Goal: Information Seeking & Learning: Find specific page/section

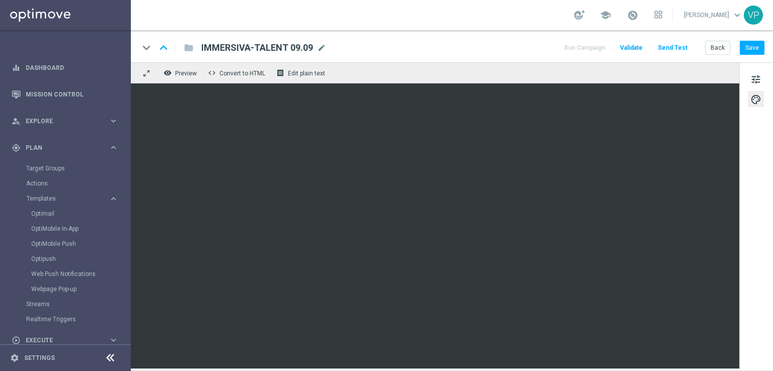
click at [679, 45] on button "Send Test" at bounding box center [672, 48] width 33 height 14
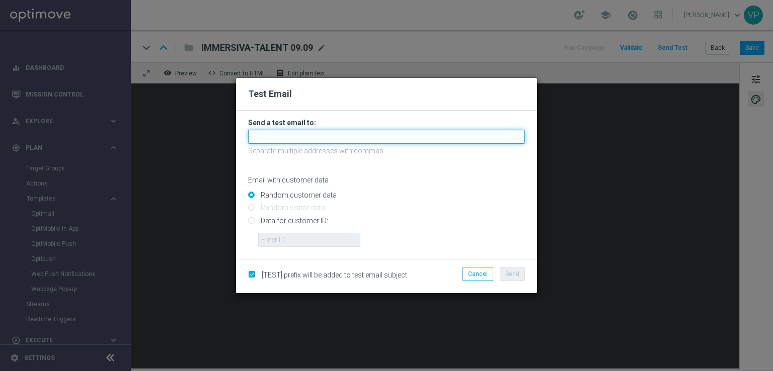
click at [390, 133] on input "text" at bounding box center [386, 137] width 277 height 14
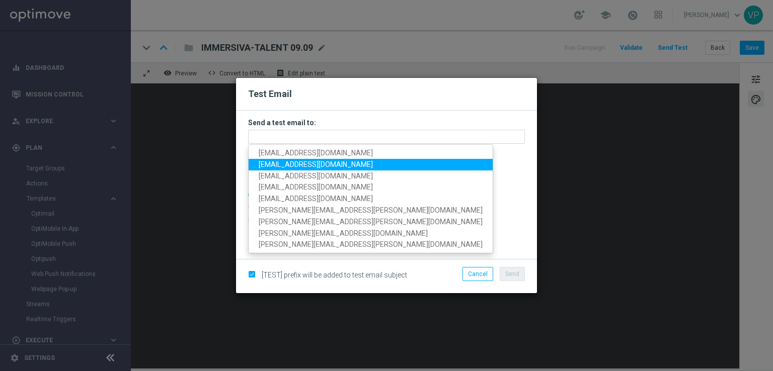
click at [279, 163] on span "[EMAIL_ADDRESS][DOMAIN_NAME]" at bounding box center [316, 164] width 114 height 8
type input "[EMAIL_ADDRESS][DOMAIN_NAME]"
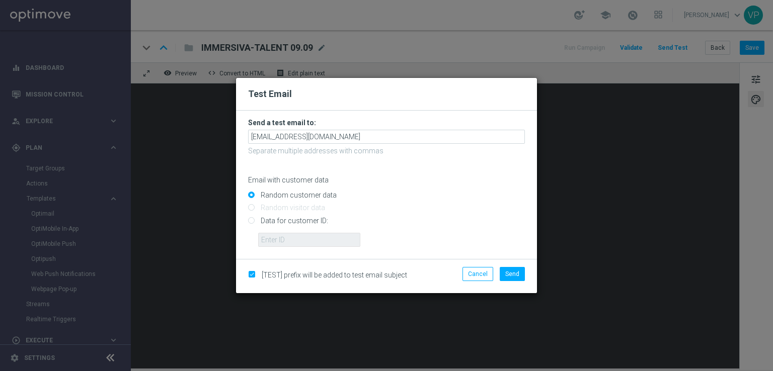
click at [306, 224] on input "Data for customer ID:" at bounding box center [386, 225] width 277 height 14
radio input "true"
click at [340, 237] on input "text" at bounding box center [309, 240] width 102 height 14
type input "3262295"
click at [512, 273] on span "Send" at bounding box center [512, 274] width 14 height 7
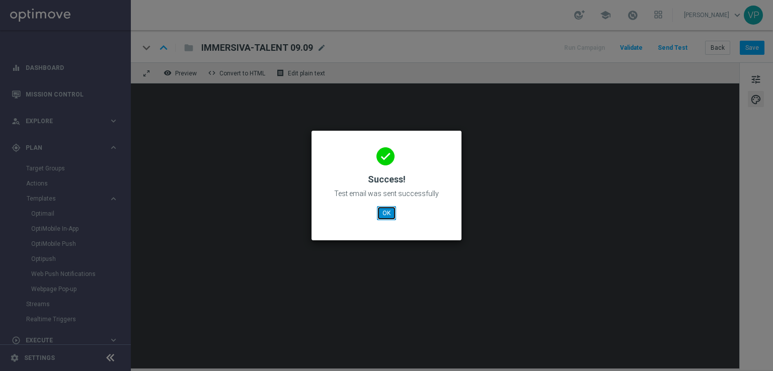
click at [390, 215] on button "OK" at bounding box center [386, 213] width 19 height 14
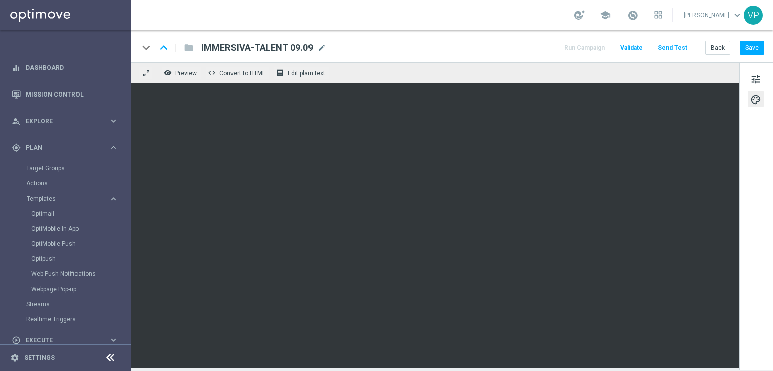
click at [723, 38] on div "keyboard_arrow_down keyboard_arrow_up folder IMMERSIVA-TALENT 09.09 IMMERSIVA-T…" at bounding box center [452, 46] width 642 height 32
click at [724, 49] on button "Back" at bounding box center [717, 48] width 25 height 14
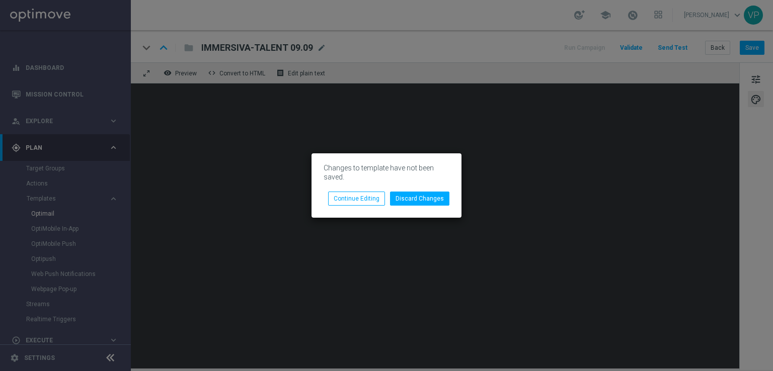
click at [513, 152] on modal-container "Changes to template have not been saved. Discard Changes Continue Editing" at bounding box center [386, 185] width 773 height 371
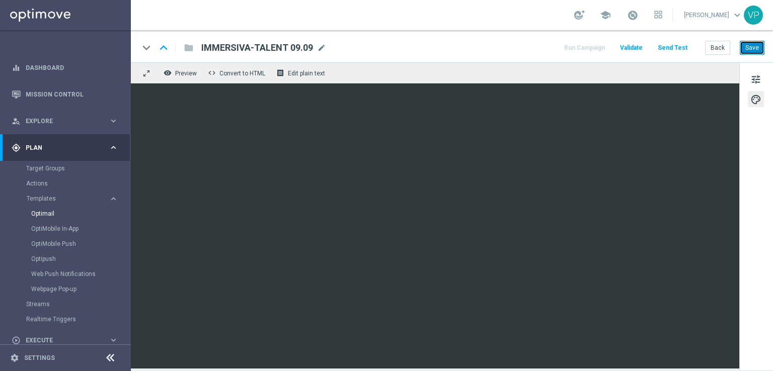
click at [759, 48] on button "Save" at bounding box center [751, 48] width 25 height 14
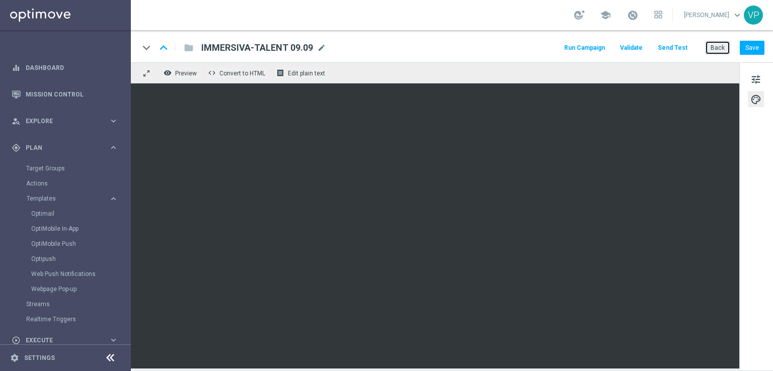
click at [723, 43] on button "Back" at bounding box center [717, 48] width 25 height 14
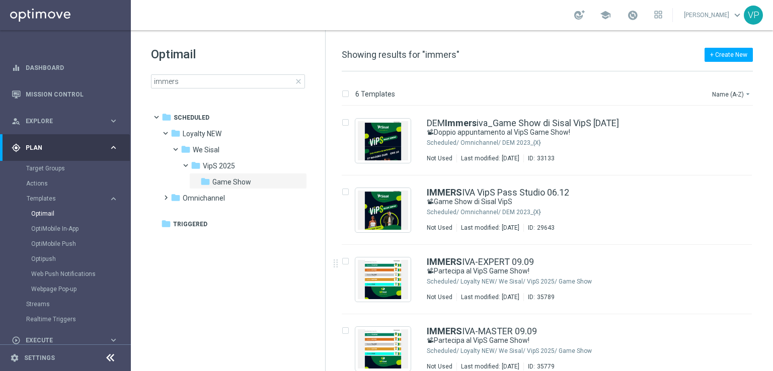
drag, startPoint x: 770, startPoint y: 188, endPoint x: 772, endPoint y: 220, distance: 31.7
click at [772, 220] on div "6 Templates Name (A-Z) arrow_drop_down Drag here to set row groups Drag here to…" at bounding box center [548, 221] width 447 height 300
drag, startPoint x: 772, startPoint y: 220, endPoint x: 772, endPoint y: 265, distance: 45.3
click at [772, 265] on div "6 Templates Name (A-Z) arrow_drop_down Drag here to set row groups Drag here to…" at bounding box center [548, 221] width 447 height 300
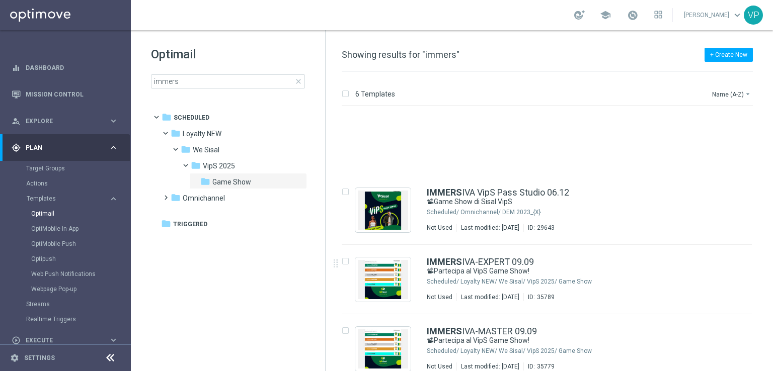
scroll to position [103, 0]
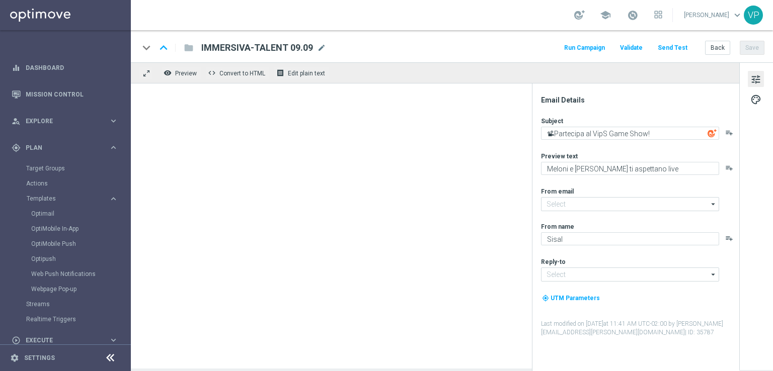
type input "[EMAIL_ADDRESS][DOMAIN_NAME]"
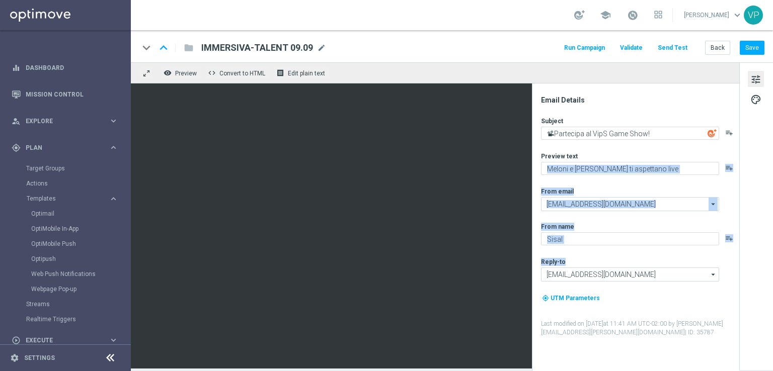
drag, startPoint x: 535, startPoint y: 166, endPoint x: 532, endPoint y: 267, distance: 100.6
click at [532, 267] on div "Email Details Subject 📽Partecipa al VipS Game Show! playlist_add Preview text M…" at bounding box center [635, 227] width 207 height 288
click at [748, 42] on button "Save" at bounding box center [751, 48] width 25 height 14
click at [710, 51] on button "Back" at bounding box center [717, 48] width 25 height 14
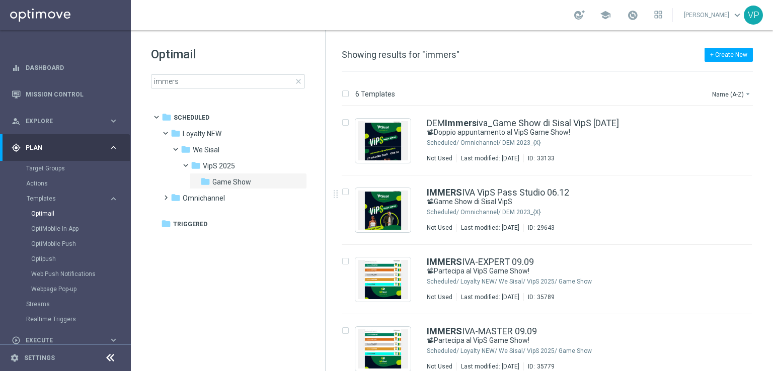
drag, startPoint x: 769, startPoint y: 213, endPoint x: 768, endPoint y: 242, distance: 29.2
click at [768, 242] on div "insert_drive_file DEM Immers iva_Game Show di Sisal VipS [DATE] 📽Doppio appunta…" at bounding box center [550, 238] width 439 height 265
drag, startPoint x: 768, startPoint y: 242, endPoint x: 769, endPoint y: 308, distance: 65.9
click at [769, 308] on div "insert_drive_file DEM Immers iva_Game Show di Sisal VipS [DATE] 📽Doppio appunta…" at bounding box center [550, 238] width 439 height 265
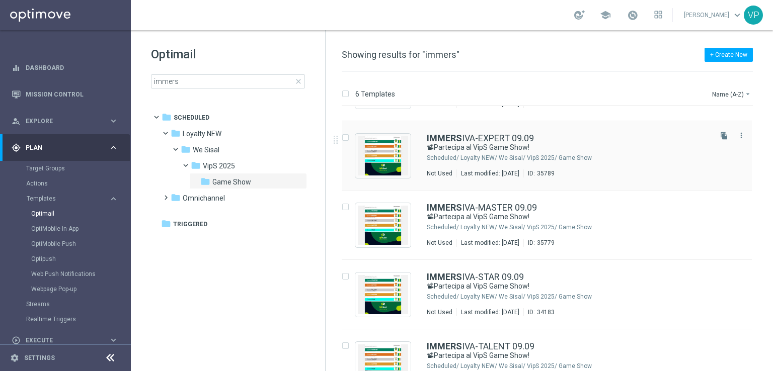
scroll to position [119, 0]
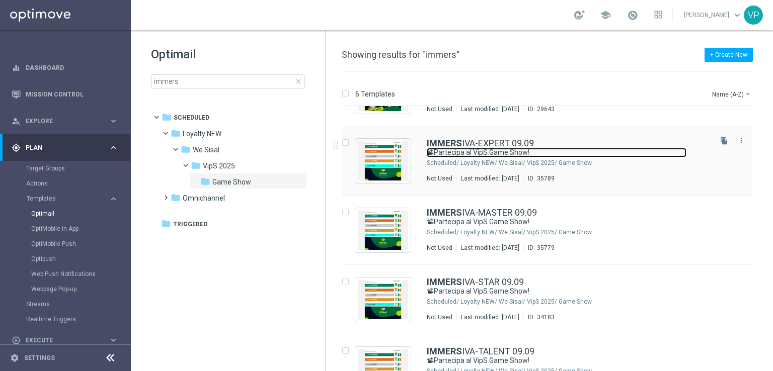
click at [655, 149] on link "📽Partecipa al VipS Game Show!" at bounding box center [556, 153] width 260 height 10
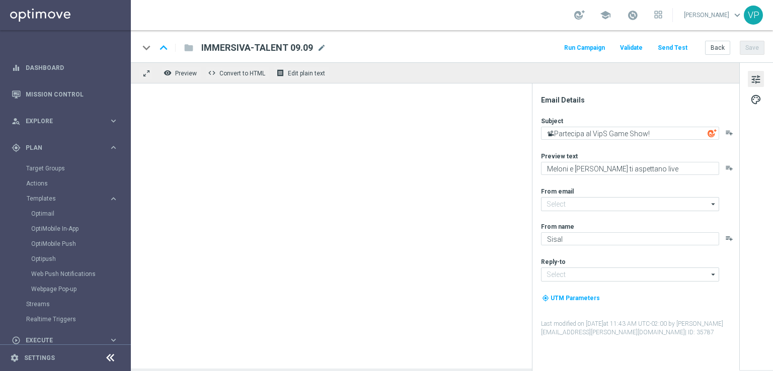
type input "[EMAIL_ADDRESS][DOMAIN_NAME]"
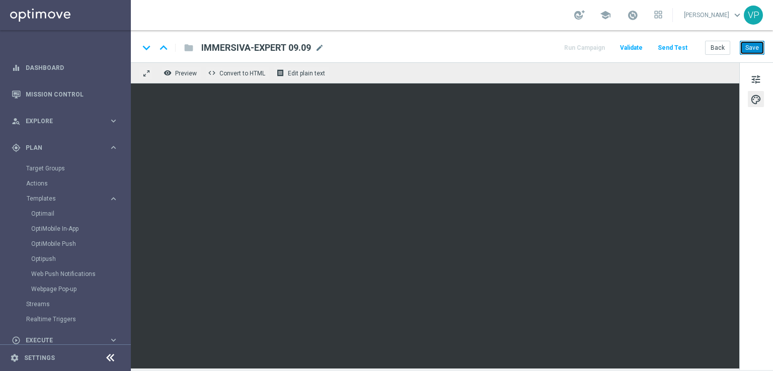
click at [752, 46] on button "Save" at bounding box center [751, 48] width 25 height 14
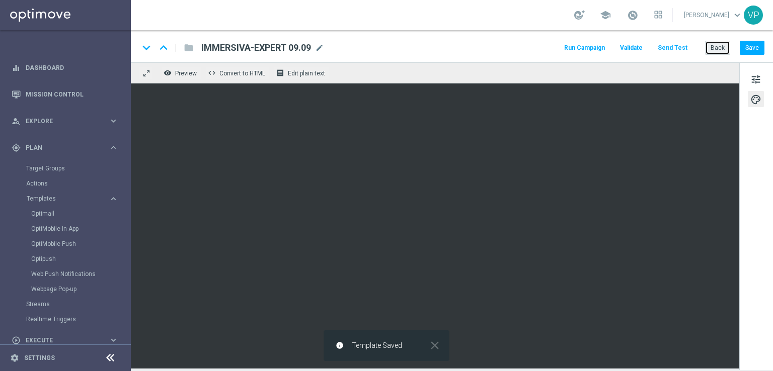
click at [723, 46] on button "Back" at bounding box center [717, 48] width 25 height 14
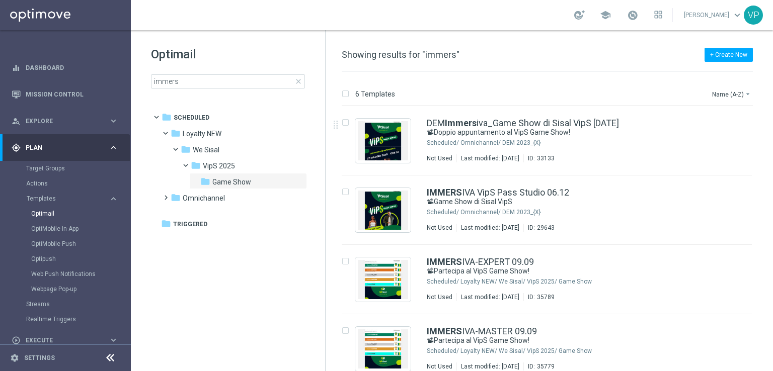
drag, startPoint x: 772, startPoint y: 204, endPoint x: 772, endPoint y: 220, distance: 16.1
click at [772, 220] on div "6 Templates Name (A-Z) arrow_drop_down Drag here to set row groups Drag here to…" at bounding box center [548, 221] width 447 height 300
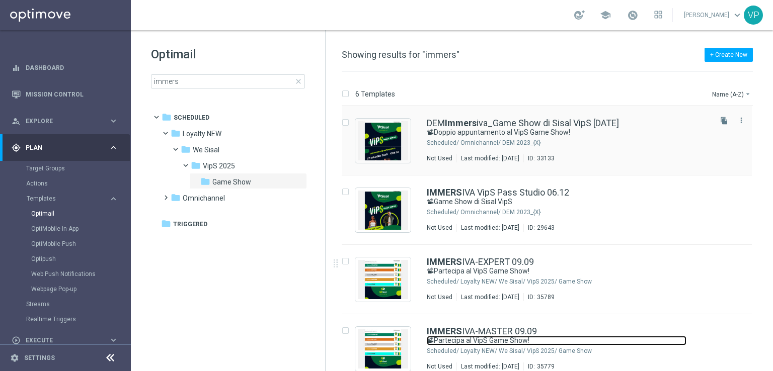
click at [675, 336] on link "📽Partecipa al VipS Game Show!" at bounding box center [556, 341] width 260 height 10
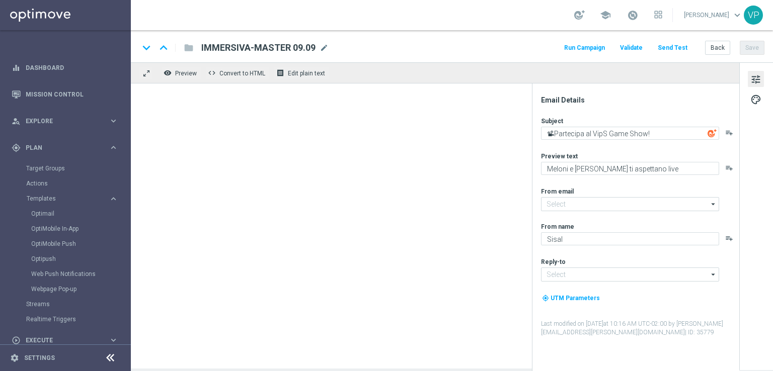
type input "[EMAIL_ADDRESS][DOMAIN_NAME]"
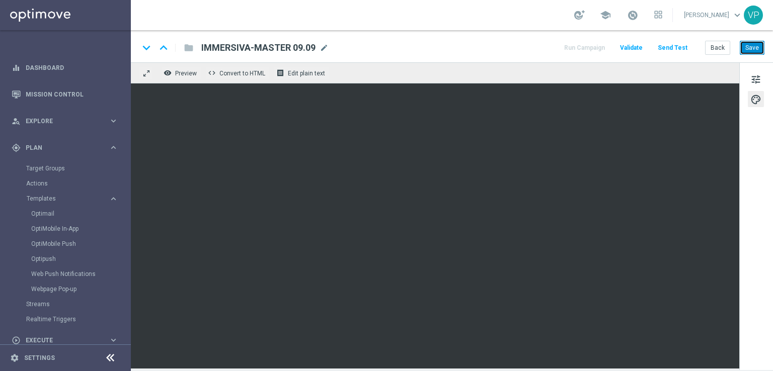
click at [751, 46] on button "Save" at bounding box center [751, 48] width 25 height 14
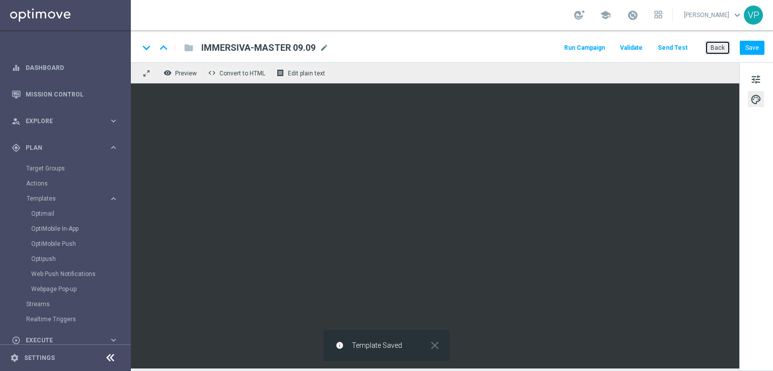
click at [718, 44] on button "Back" at bounding box center [717, 48] width 25 height 14
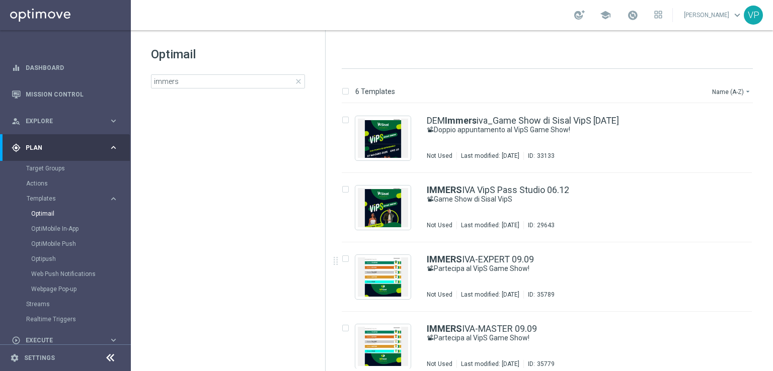
drag, startPoint x: 771, startPoint y: 230, endPoint x: 772, endPoint y: 298, distance: 67.9
click at [772, 298] on div "6 Templates Name (A-Z) arrow_drop_down Drag here to set row groups Drag here to…" at bounding box center [548, 219] width 447 height 300
click at [771, 270] on div "6 Templates Name (A-Z) arrow_drop_down Drag here to set row groups Drag here to…" at bounding box center [548, 219] width 447 height 300
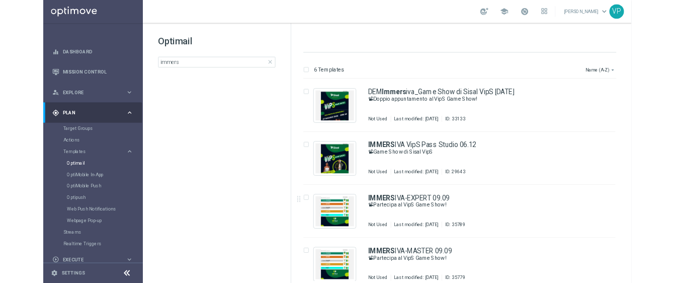
scroll to position [151, 0]
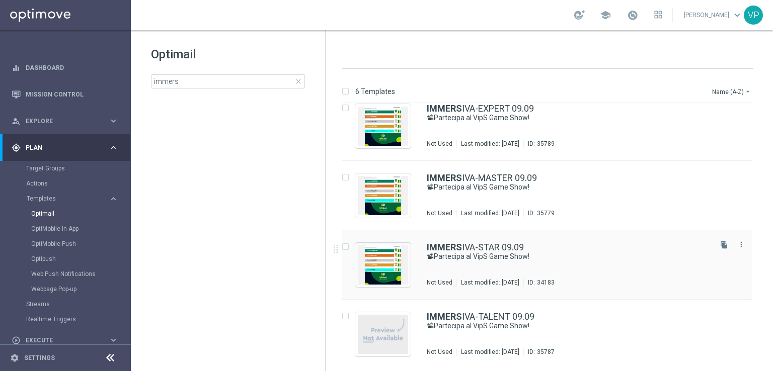
click at [608, 244] on div "[PERSON_NAME]-STAR 09.09" at bounding box center [567, 247] width 283 height 9
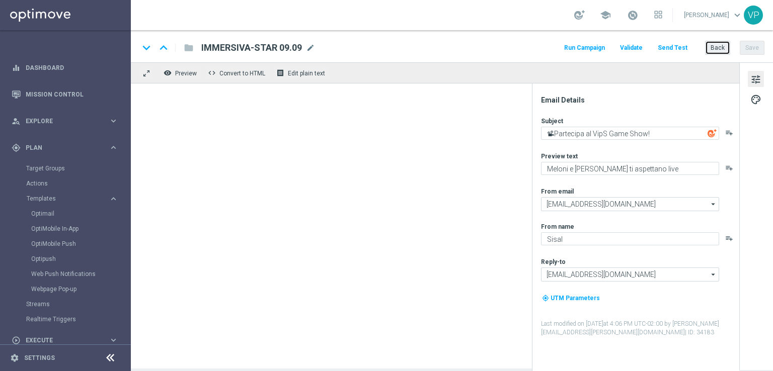
click at [718, 50] on button "Back" at bounding box center [717, 48] width 25 height 14
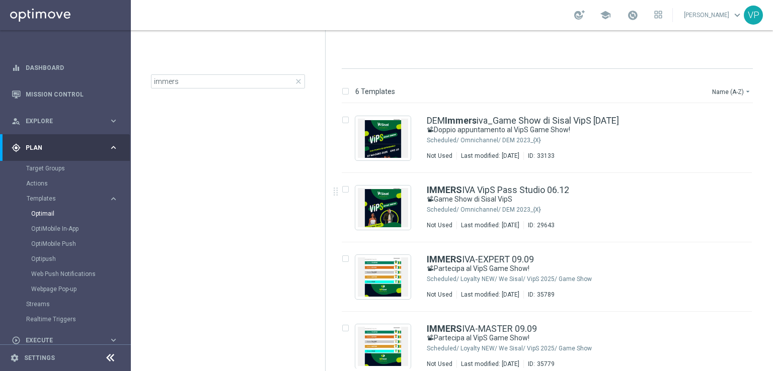
drag, startPoint x: 772, startPoint y: 133, endPoint x: 771, endPoint y: 196, distance: 62.4
click at [771, 196] on div "6 Templates Name (A-Z) arrow_drop_down Drag here to set row groups Drag here to…" at bounding box center [548, 219] width 447 height 300
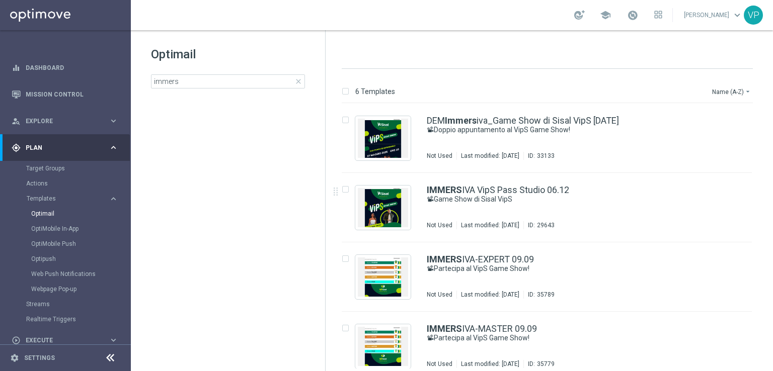
drag, startPoint x: 772, startPoint y: 209, endPoint x: 772, endPoint y: 238, distance: 29.2
click at [772, 238] on div "6 Templates Name (A-Z) arrow_drop_down Drag here to set row groups Drag here to…" at bounding box center [548, 219] width 447 height 300
drag, startPoint x: 771, startPoint y: 272, endPoint x: 771, endPoint y: 308, distance: 36.2
click at [771, 308] on div "6 Templates Name (A-Z) arrow_drop_down Drag here to set row groups Drag here to…" at bounding box center [548, 219] width 447 height 300
drag, startPoint x: 771, startPoint y: 231, endPoint x: 766, endPoint y: 322, distance: 91.2
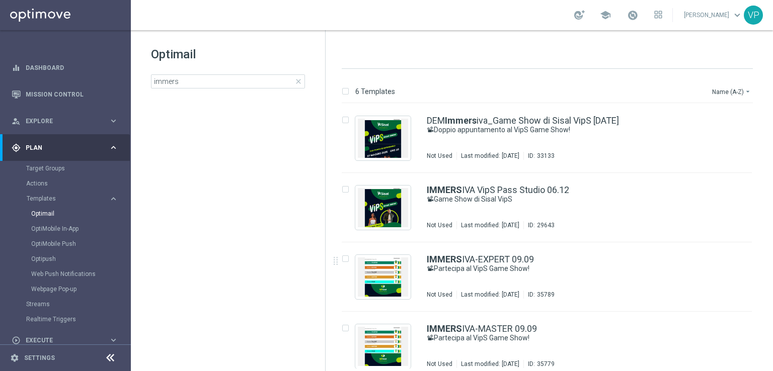
click at [766, 322] on div "6 Templates Name (A-Z) arrow_drop_down Drag here to set row groups Drag here to…" at bounding box center [548, 219] width 447 height 300
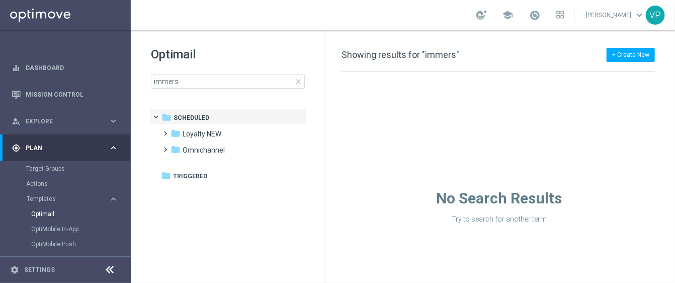
click at [555, 153] on div "No Search Results Try to search for another term" at bounding box center [499, 147] width 348 height 152
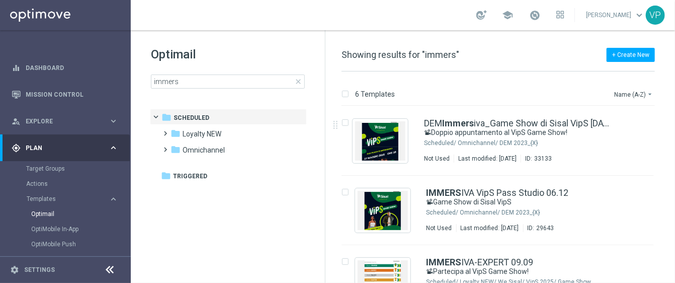
drag, startPoint x: 669, startPoint y: 118, endPoint x: 666, endPoint y: 154, distance: 36.3
click at [666, 167] on div "insert_drive_file DEM Immers iva_Game Show di Sisal VipS [DATE] 📽Doppio appunta…" at bounding box center [501, 140] width 341 height 69
drag, startPoint x: 673, startPoint y: 147, endPoint x: 669, endPoint y: 209, distance: 62.0
click at [669, 209] on div "6 Templates Name (A-Z) arrow_drop_down Drag here to set row groups Drag here to…" at bounding box center [500, 176] width 350 height 211
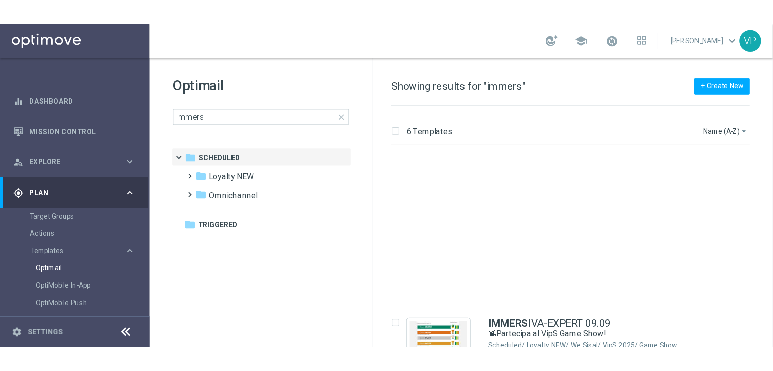
scroll to position [154, 0]
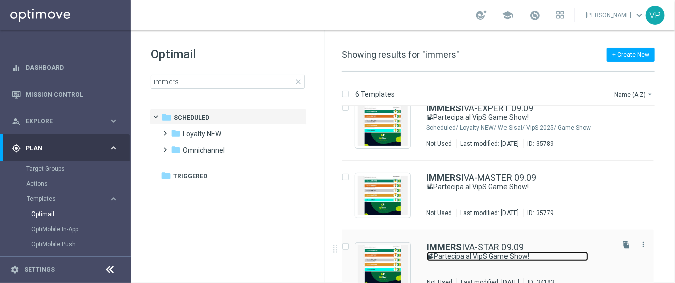
click at [544, 255] on link "📽Partecipa al VipS Game Show!" at bounding box center [507, 256] width 162 height 10
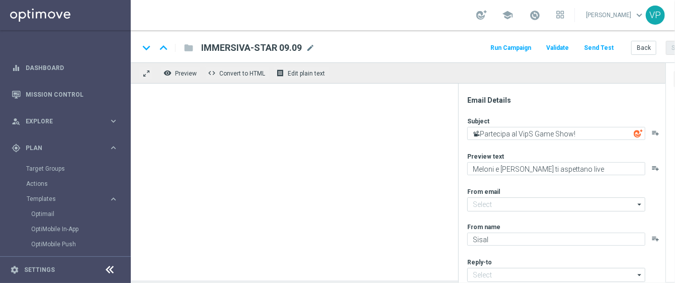
type input "[EMAIL_ADDRESS][DOMAIN_NAME]"
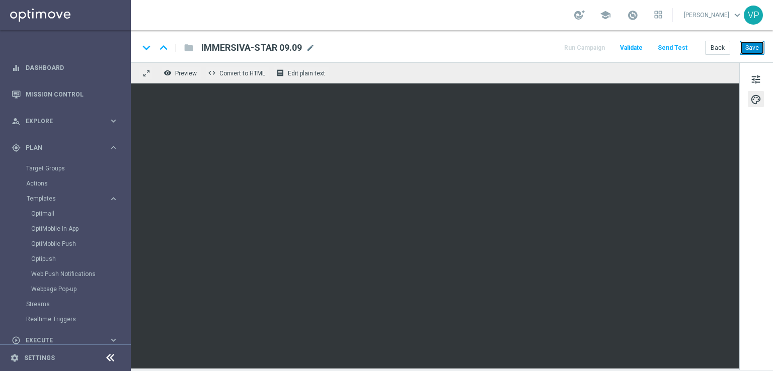
click at [750, 47] on button "Save" at bounding box center [751, 48] width 25 height 14
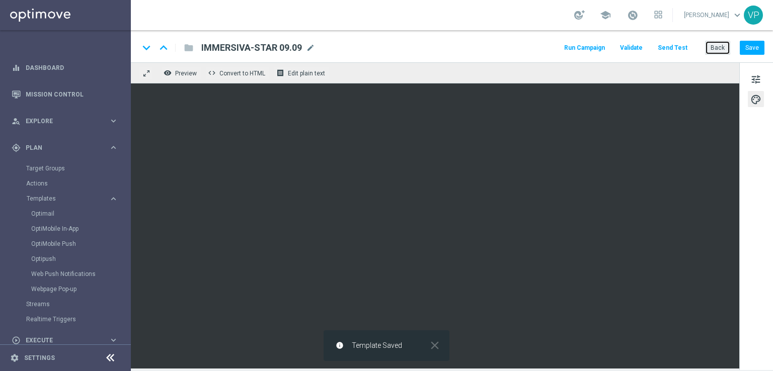
click at [719, 47] on button "Back" at bounding box center [717, 48] width 25 height 14
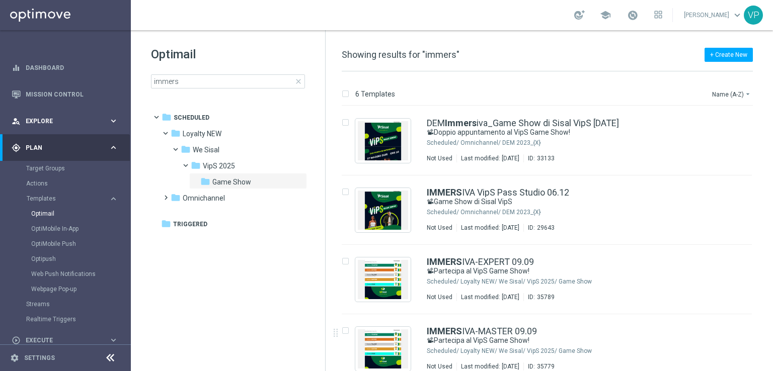
click at [67, 113] on div "person_search Explore keyboard_arrow_right" at bounding box center [65, 121] width 130 height 27
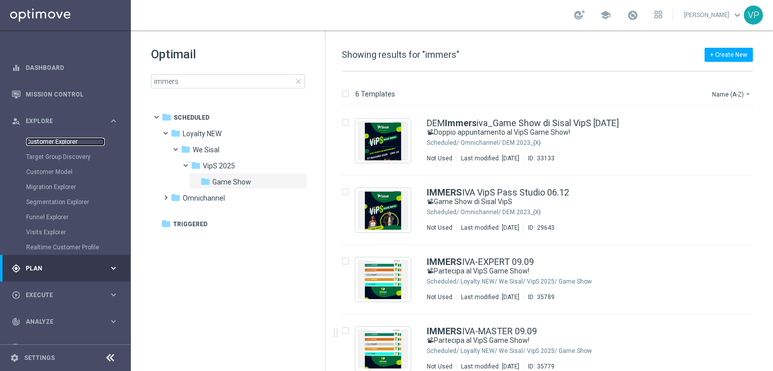
click at [72, 141] on link "Customer Explorer" at bounding box center [65, 142] width 78 height 8
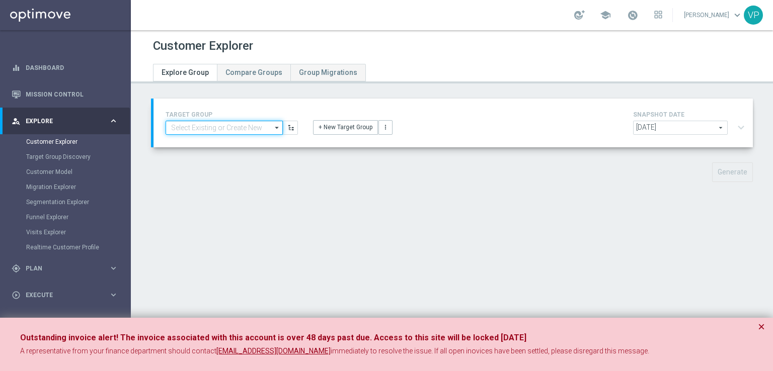
click at [247, 127] on input at bounding box center [223, 128] width 117 height 14
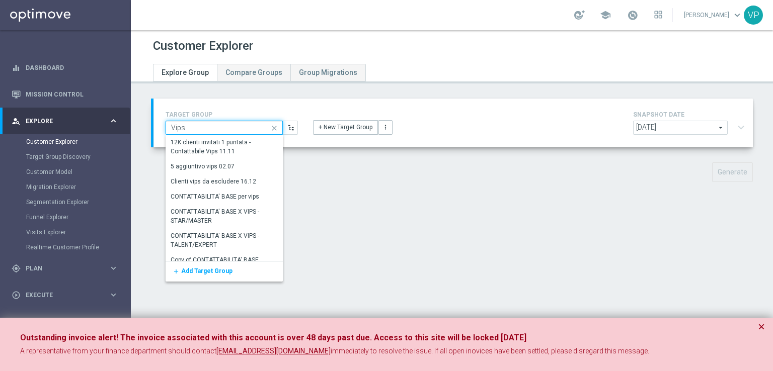
type input "Vips"
click at [272, 125] on icon "close" at bounding box center [274, 128] width 15 height 14
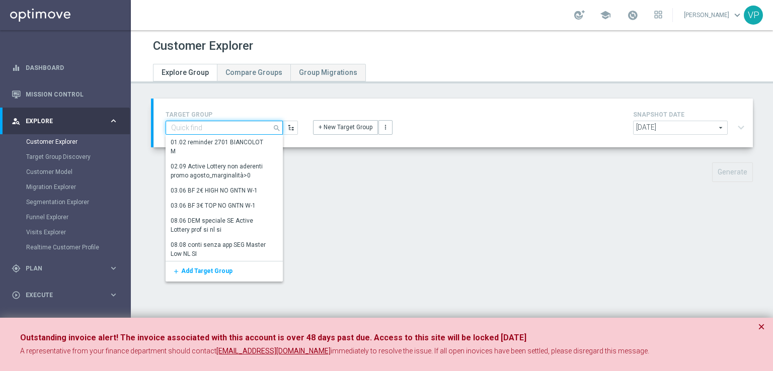
click at [252, 128] on input at bounding box center [223, 128] width 117 height 14
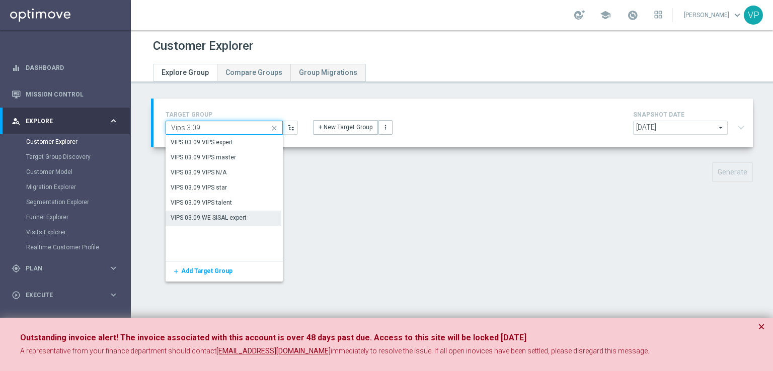
type input "Vips 3.09"
click at [254, 224] on div "VIPS 03.09 WE SISAL expert" at bounding box center [223, 218] width 116 height 15
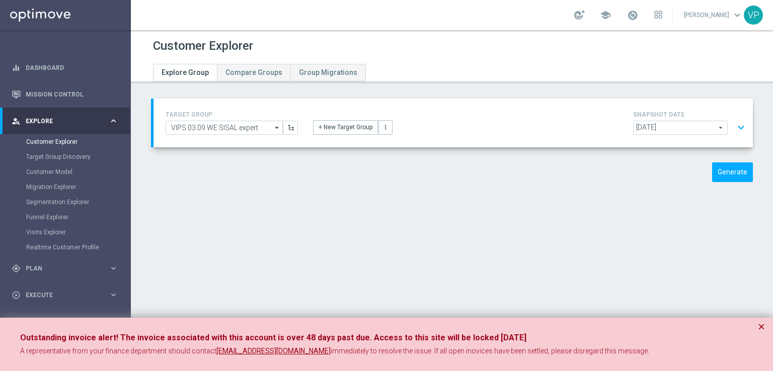
click at [276, 127] on icon "arrow_drop_down" at bounding box center [277, 127] width 10 height 13
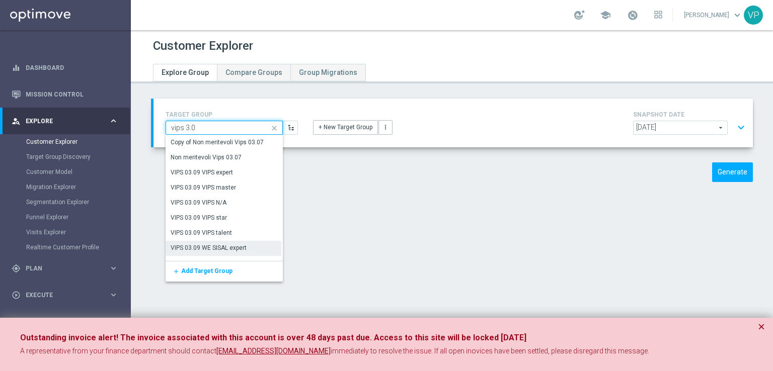
type input "vips 3.0"
